Goal: Task Accomplishment & Management: Complete application form

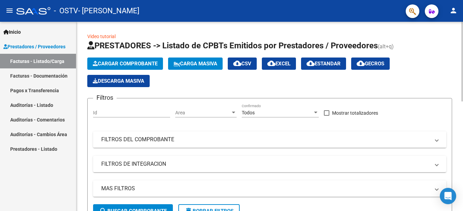
click at [121, 66] on span "Cargar Comprobante" at bounding box center [125, 64] width 65 height 6
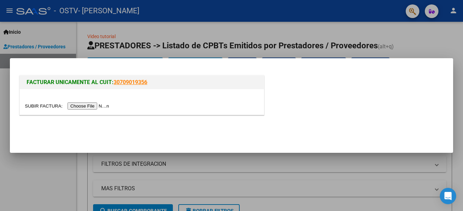
click at [83, 106] on input "file" at bounding box center [68, 106] width 86 height 7
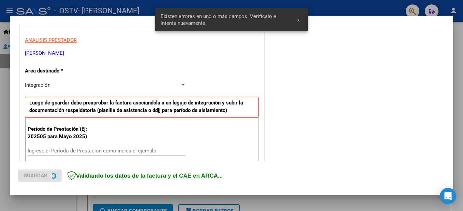
scroll to position [156, 0]
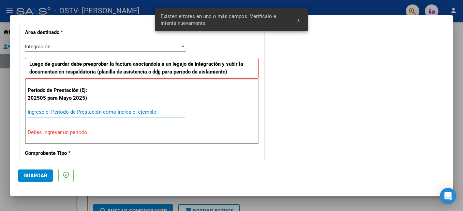
click at [94, 112] on input "Ingrese el Período de Prestación como indica el ejemplo" at bounding box center [107, 112] width 158 height 6
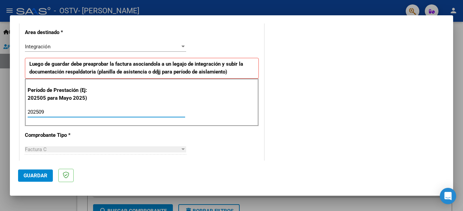
type input "202509"
click at [39, 177] on span "Guardar" at bounding box center [36, 176] width 24 height 6
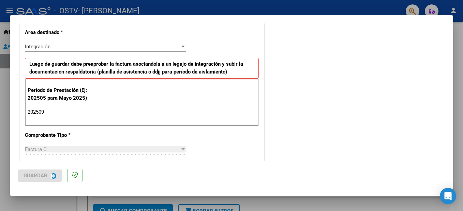
scroll to position [0, 0]
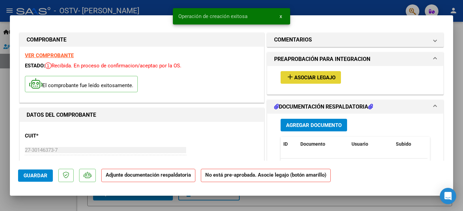
click at [294, 78] on span "Asociar Legajo" at bounding box center [314, 78] width 41 height 6
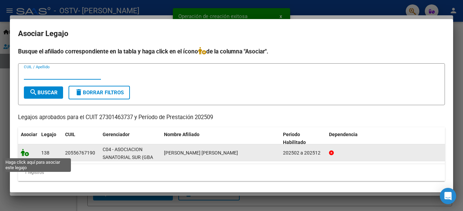
click at [25, 154] on icon at bounding box center [25, 153] width 8 height 8
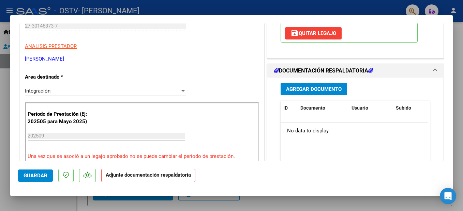
scroll to position [136, 0]
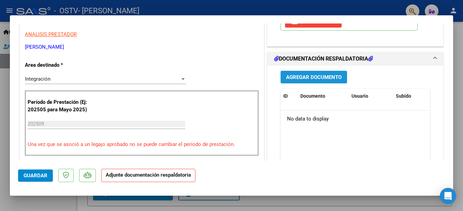
click at [315, 77] on span "Agregar Documento" at bounding box center [314, 77] width 56 height 6
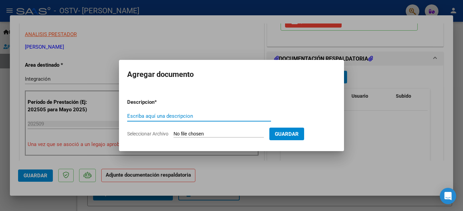
click at [186, 117] on input "Escriba aquí una descripcion" at bounding box center [199, 116] width 144 height 6
type input "asistencia Septiembre"
click at [160, 135] on span "Seleccionar Archivo" at bounding box center [147, 133] width 41 height 5
click at [174, 135] on input "Seleccionar Archivo" at bounding box center [219, 134] width 90 height 6
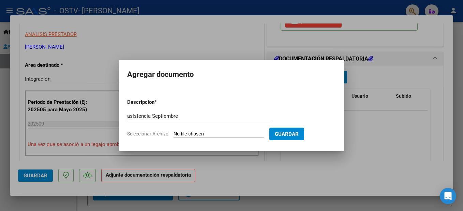
type input "C:\fakepath\asistencia [PERSON_NAME] .pdf"
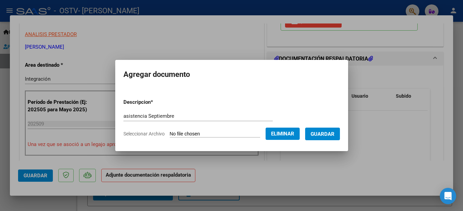
click at [335, 135] on span "Guardar" at bounding box center [323, 134] width 24 height 6
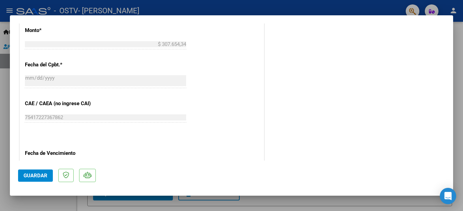
scroll to position [409, 0]
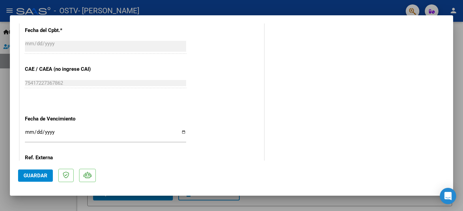
click at [39, 179] on span "Guardar" at bounding box center [36, 176] width 24 height 6
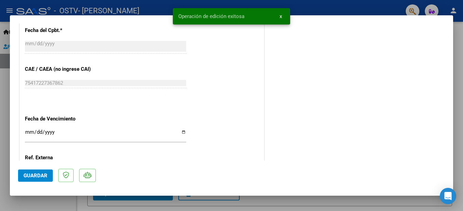
click at [373, 9] on div at bounding box center [231, 105] width 463 height 211
type input "$ 0,00"
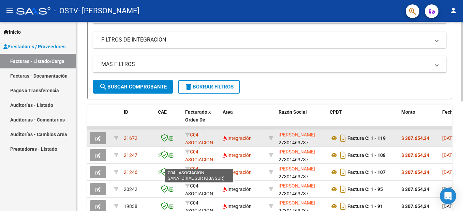
scroll to position [124, 0]
